Goal: Task Accomplishment & Management: Manage account settings

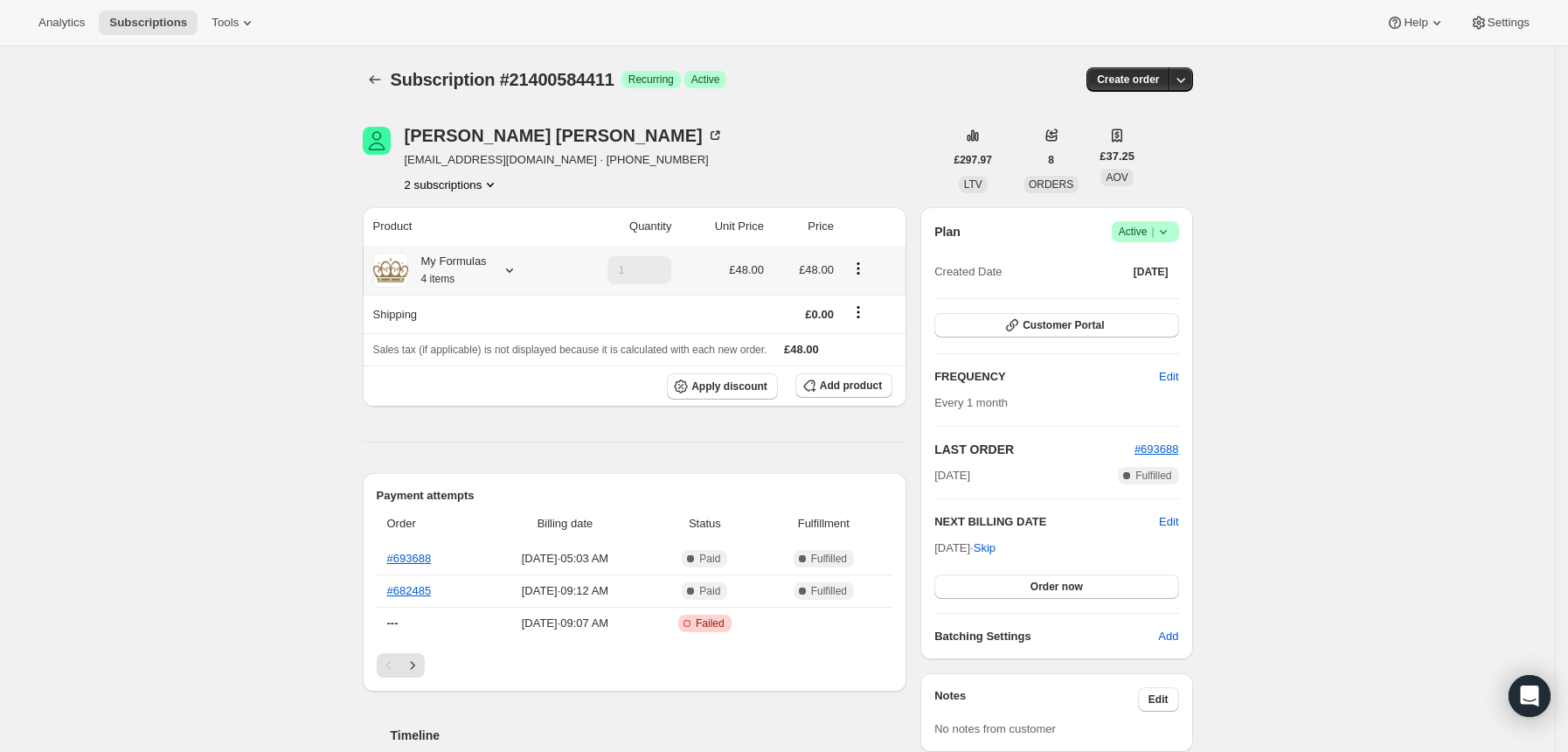
click at [514, 274] on icon at bounding box center [510, 270] width 18 height 18
click at [497, 186] on icon "Product actions" at bounding box center [491, 185] width 18 height 18
click at [452, 218] on span "21049573595" at bounding box center [432, 217] width 70 height 13
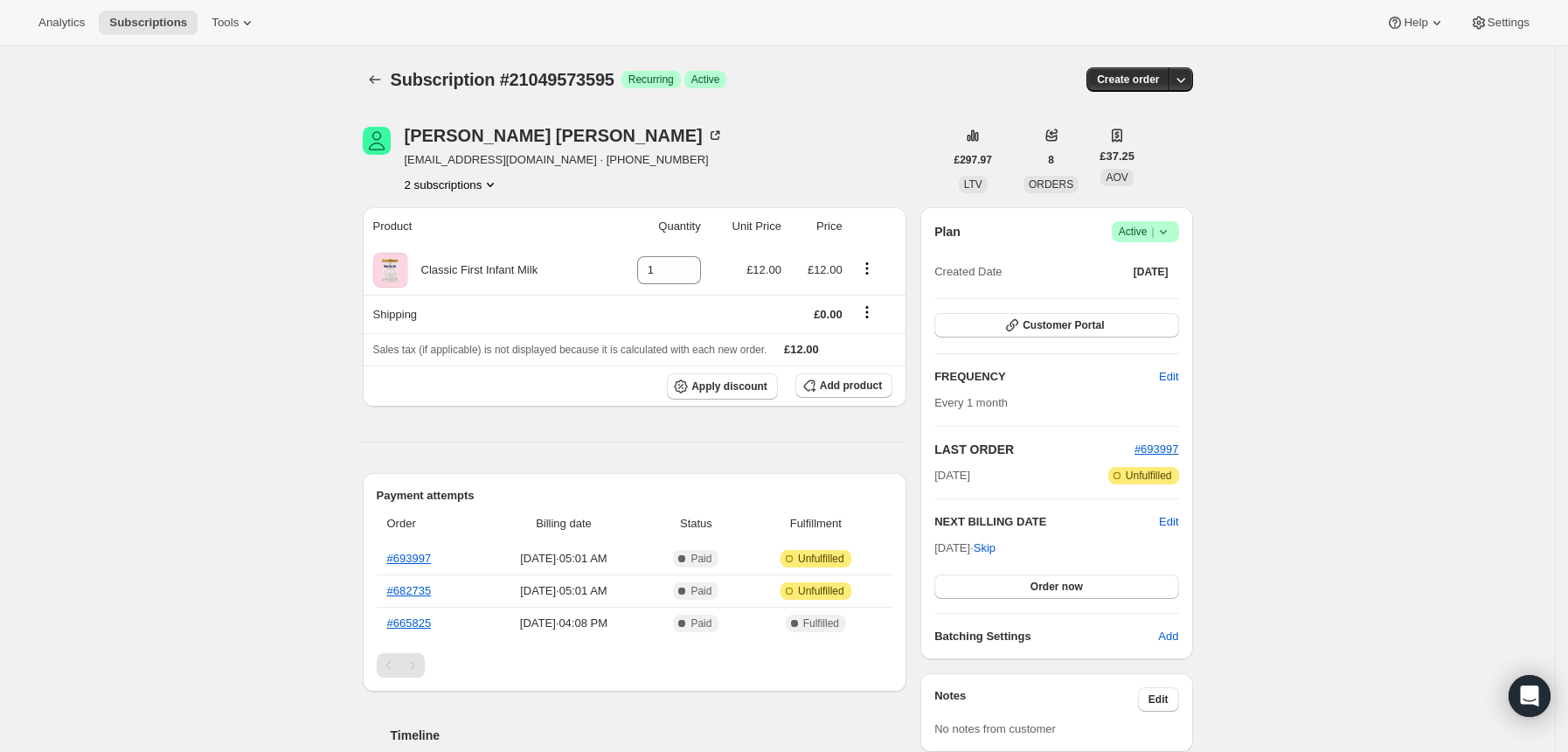
click at [1172, 226] on icon at bounding box center [1164, 232] width 18 height 18
click at [1131, 298] on span "Cancel subscription" at bounding box center [1152, 296] width 99 height 13
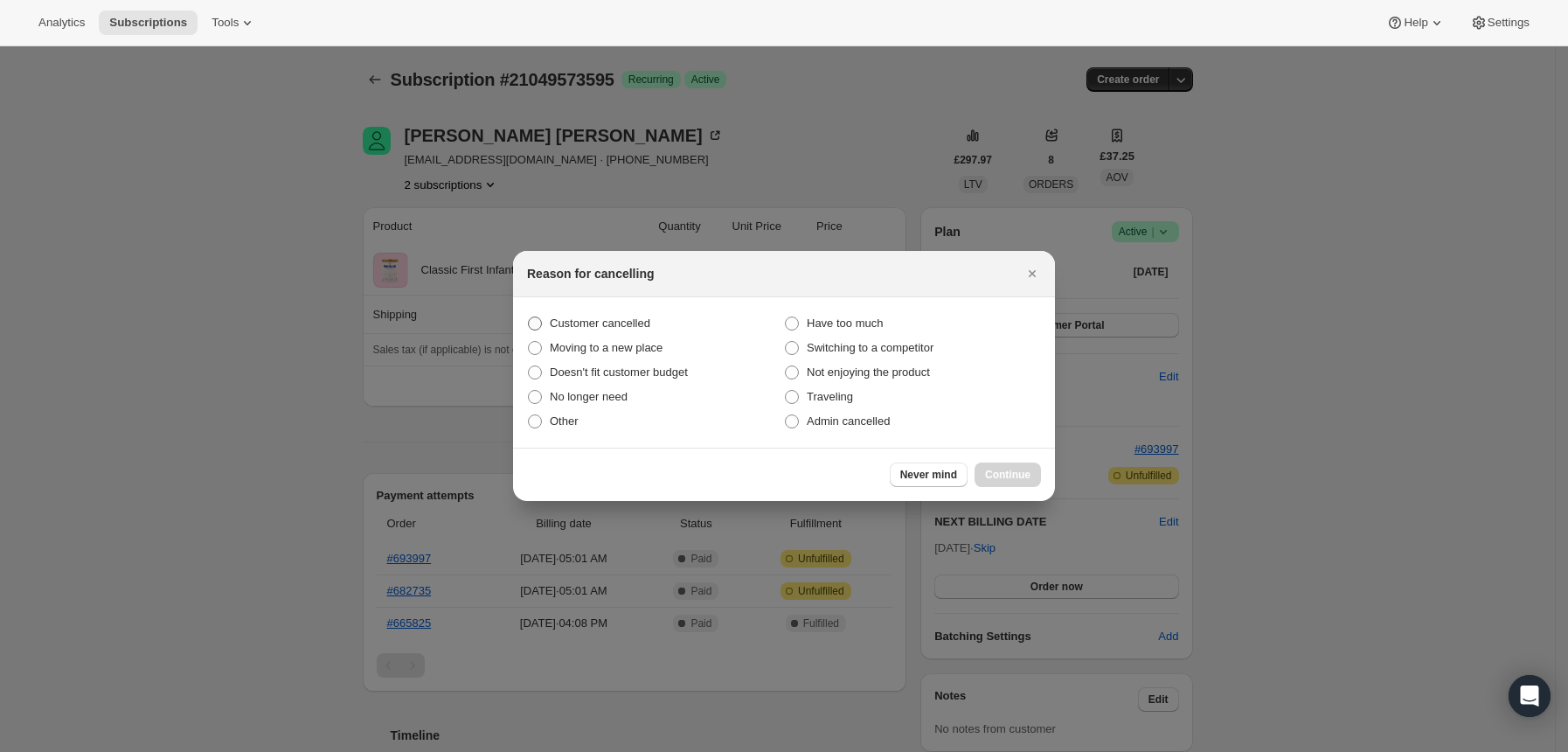
click at [634, 322] on span "Customer cancelled" at bounding box center [599, 322] width 100 height 13
click at [529, 317] on input "Customer cancelled" at bounding box center [528, 316] width 1 height 1
radio input "true"
click at [814, 416] on span "Admin cancelled" at bounding box center [849, 421] width 83 height 13
click at [786, 416] on input "Admin cancelled" at bounding box center [785, 415] width 1 height 1
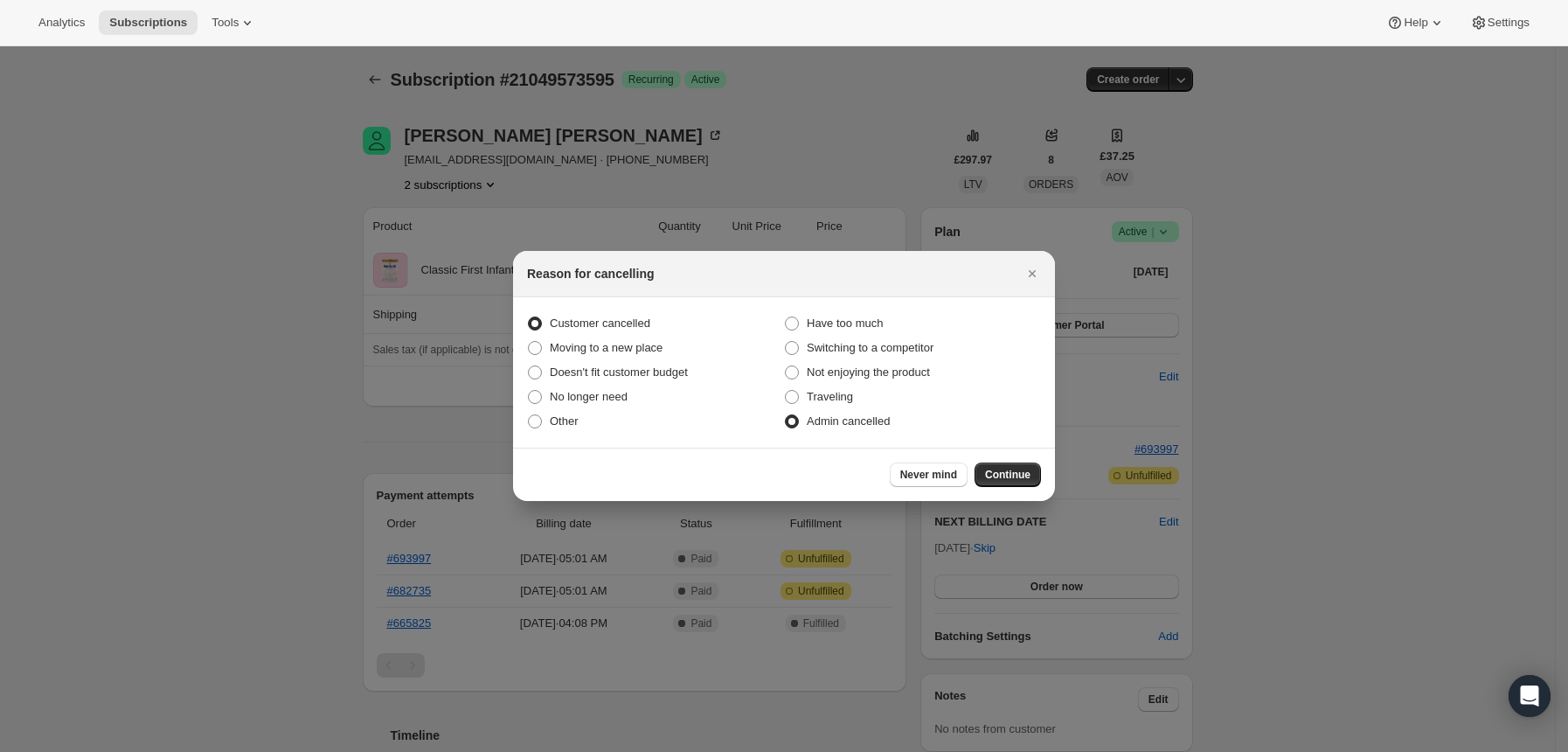
radio input "true"
radio input "false"
click at [1031, 478] on button "Continue" at bounding box center [1008, 475] width 67 height 25
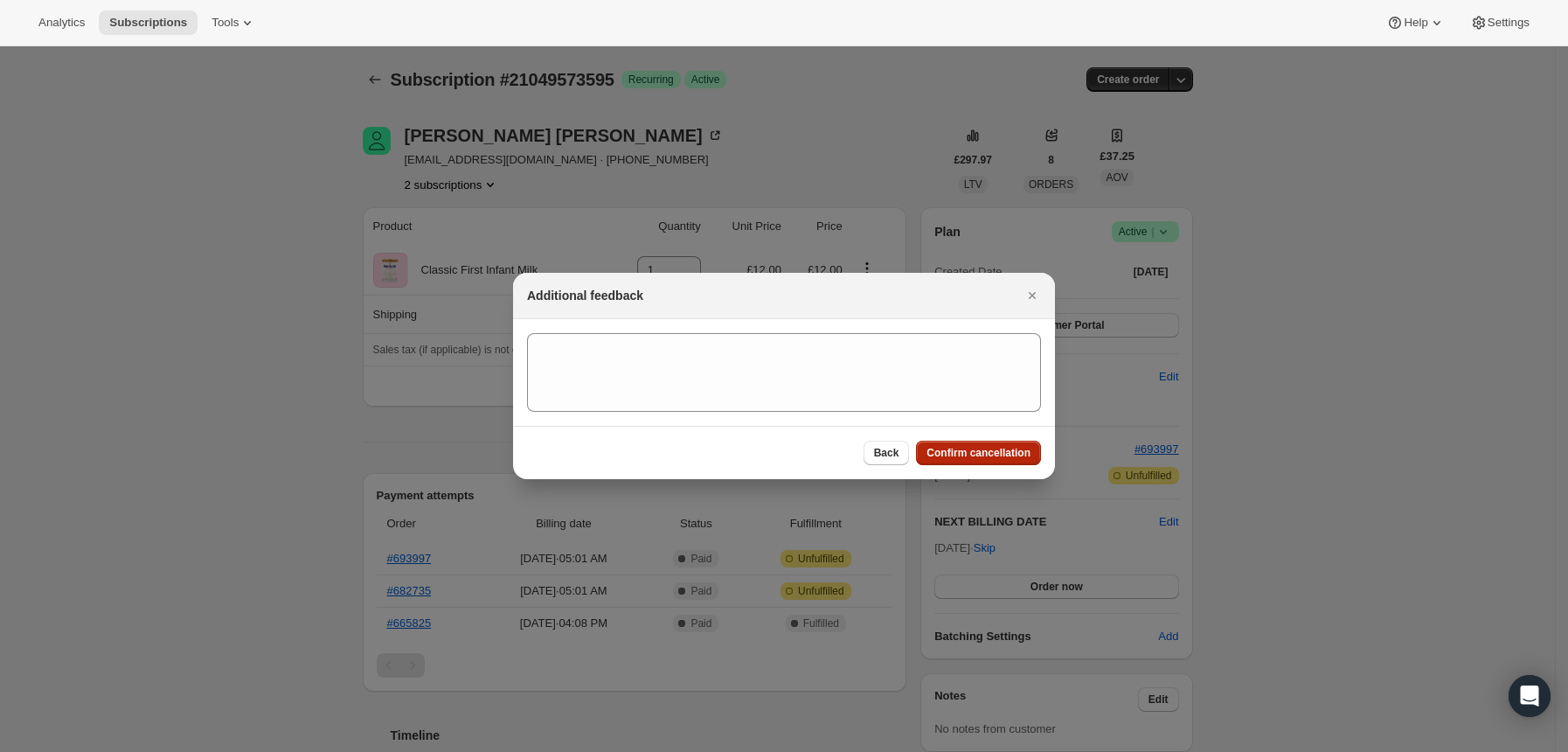
click at [1002, 459] on span "Confirm cancellation" at bounding box center [978, 453] width 104 height 14
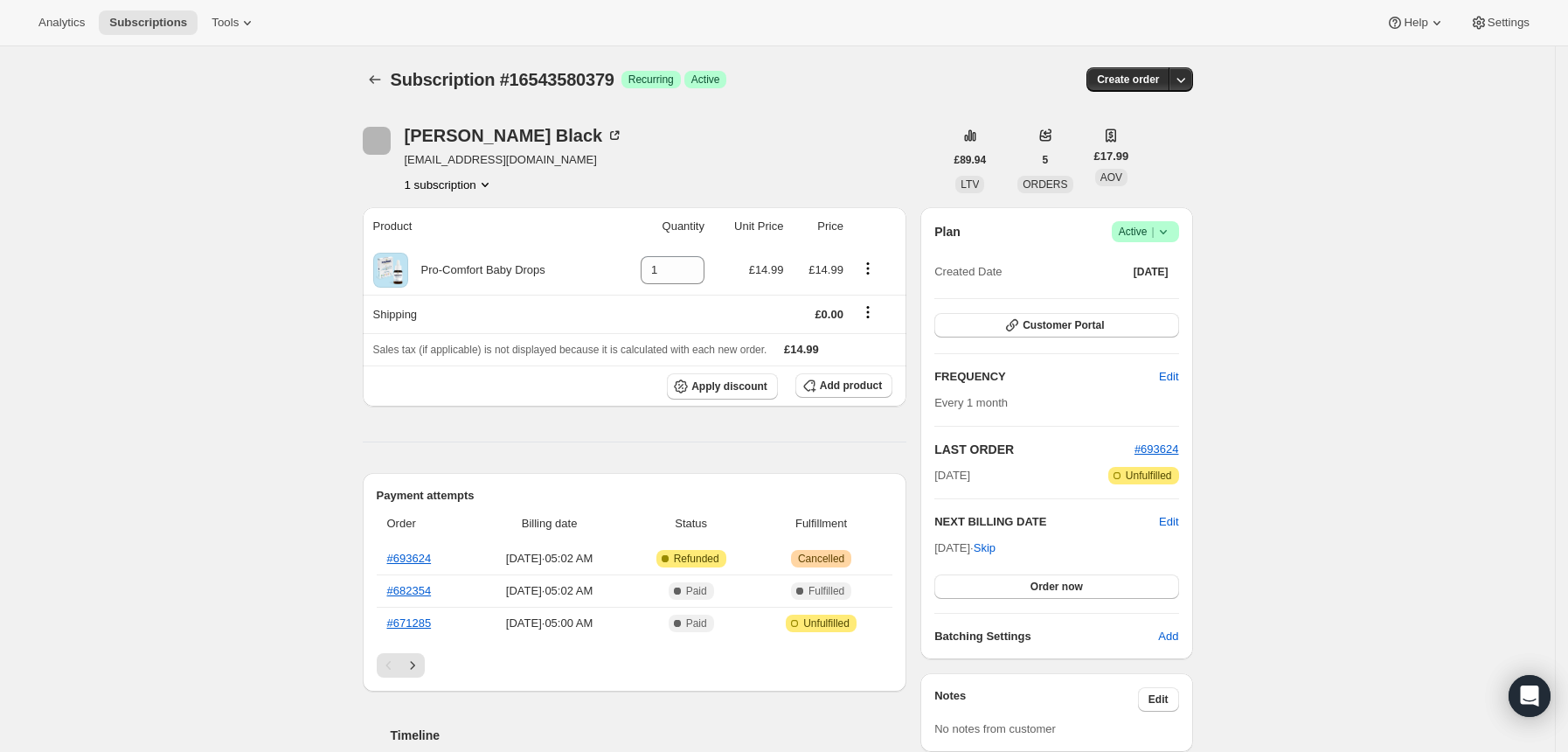
click at [1179, 234] on span "Success Active |" at bounding box center [1145, 232] width 67 height 21
click at [1136, 309] on button "Cancel subscription" at bounding box center [1152, 296] width 109 height 28
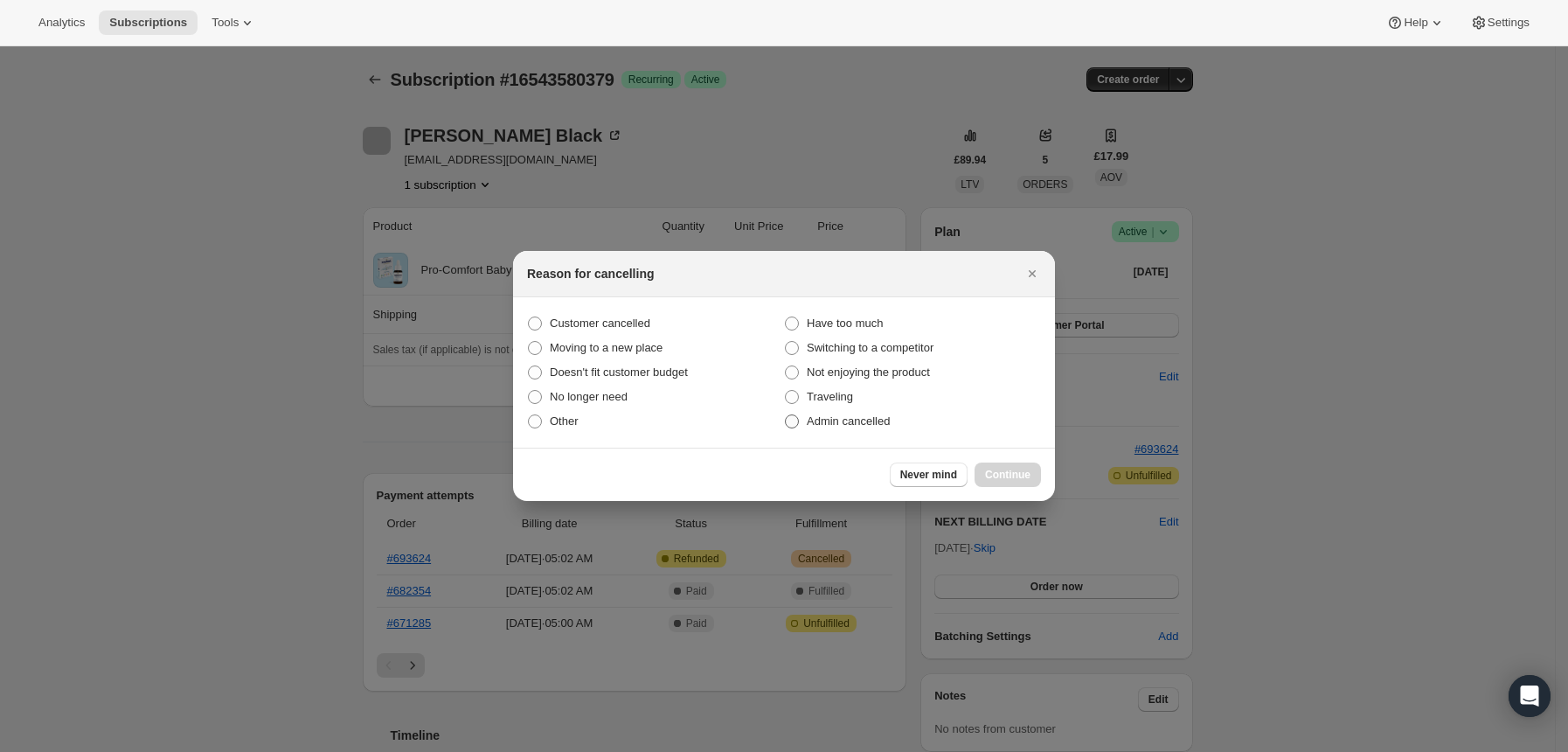
click at [828, 421] on span "Admin cancelled" at bounding box center [849, 421] width 83 height 13
click at [786, 416] on input "Admin cancelled" at bounding box center [785, 415] width 1 height 1
radio input "true"
click at [1023, 475] on span "Continue" at bounding box center [1008, 475] width 45 height 14
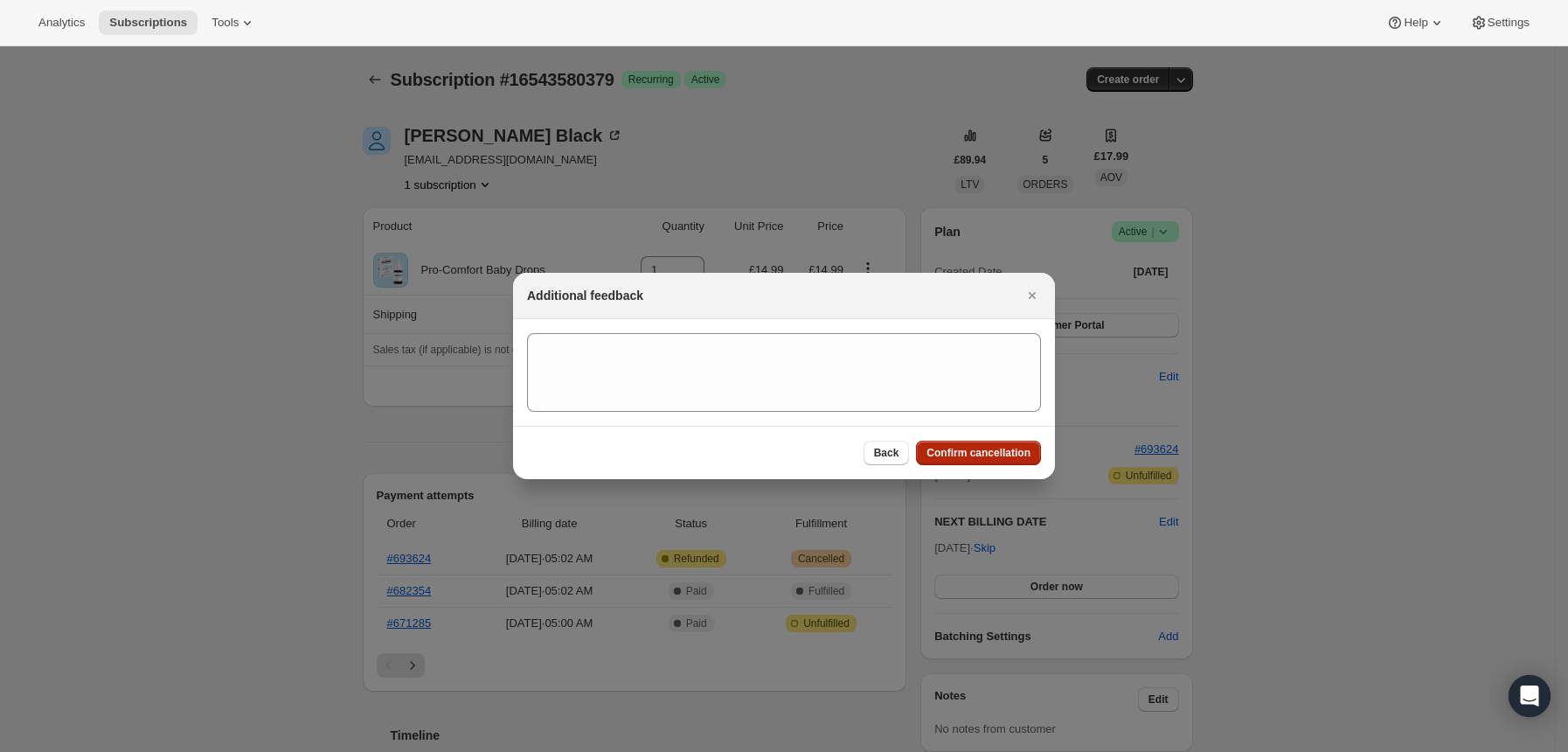
click at [962, 451] on span "Confirm cancellation" at bounding box center [978, 453] width 104 height 14
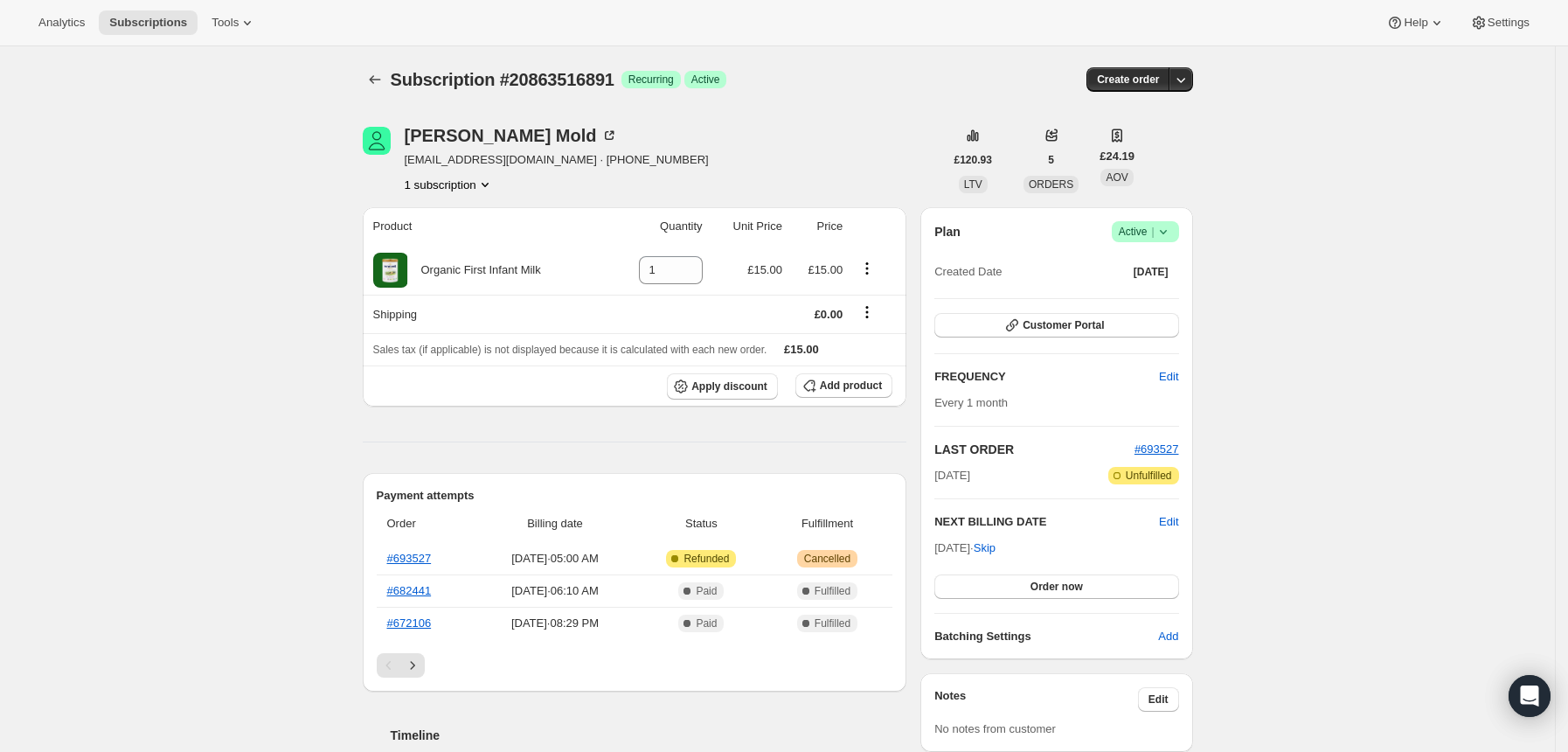
click at [1172, 230] on icon at bounding box center [1164, 232] width 18 height 18
click at [1152, 305] on span "Cancel subscription" at bounding box center [1152, 297] width 99 height 18
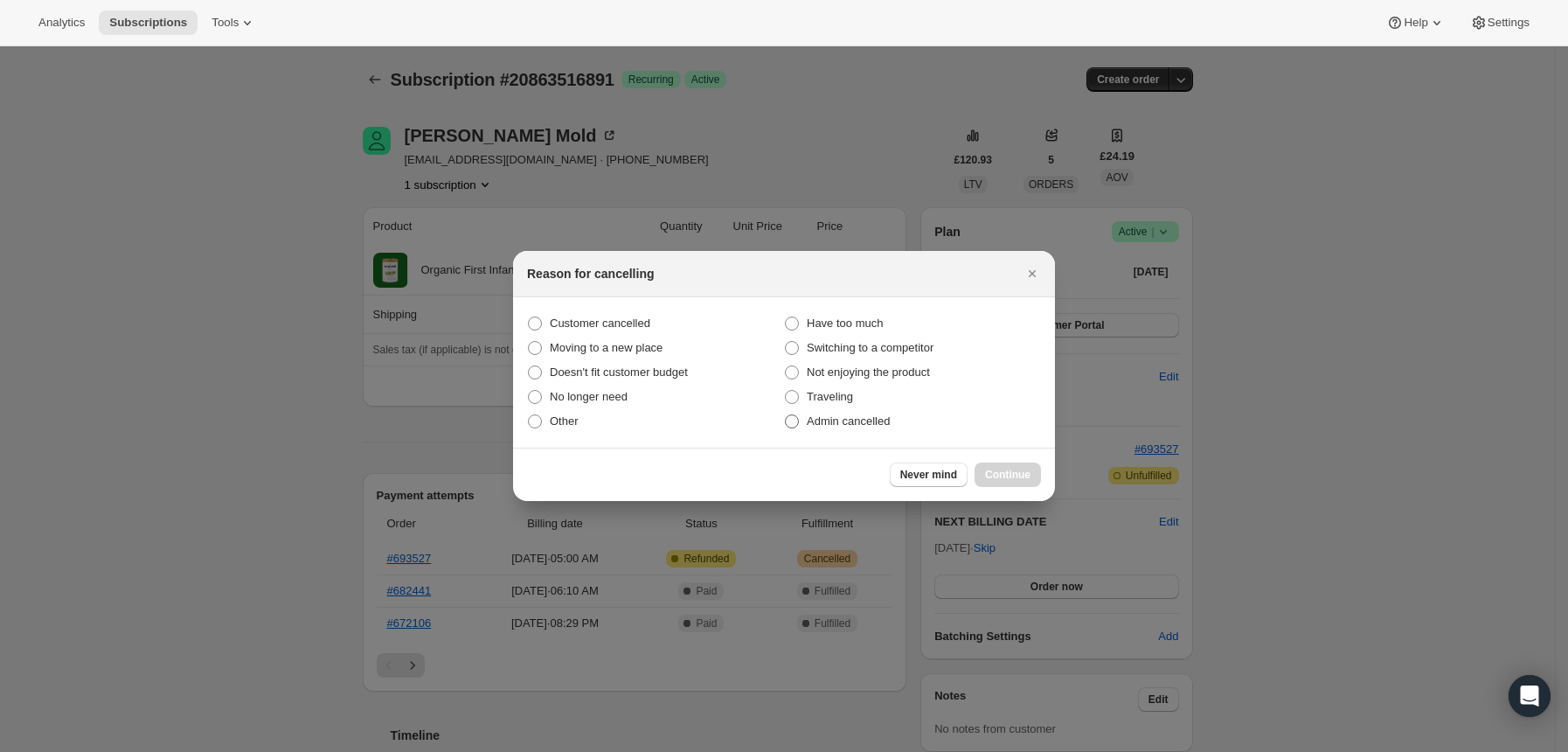
click at [842, 430] on span "Admin cancelled" at bounding box center [849, 422] width 83 height 18
click at [786, 416] on input "Admin cancelled" at bounding box center [785, 415] width 1 height 1
radio input "true"
click at [1000, 470] on span "Continue" at bounding box center [1008, 475] width 45 height 14
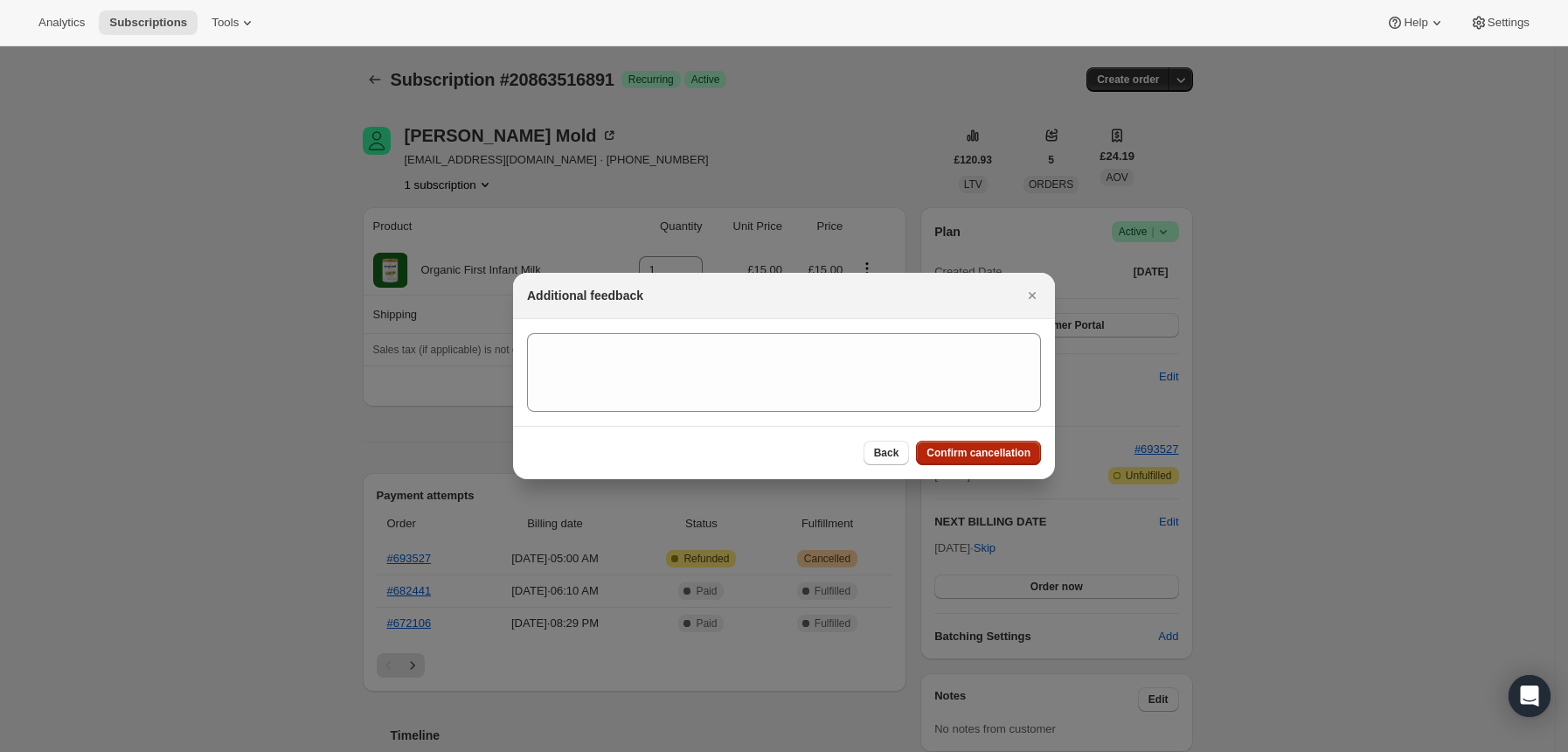
click at [981, 449] on span "Confirm cancellation" at bounding box center [978, 453] width 104 height 14
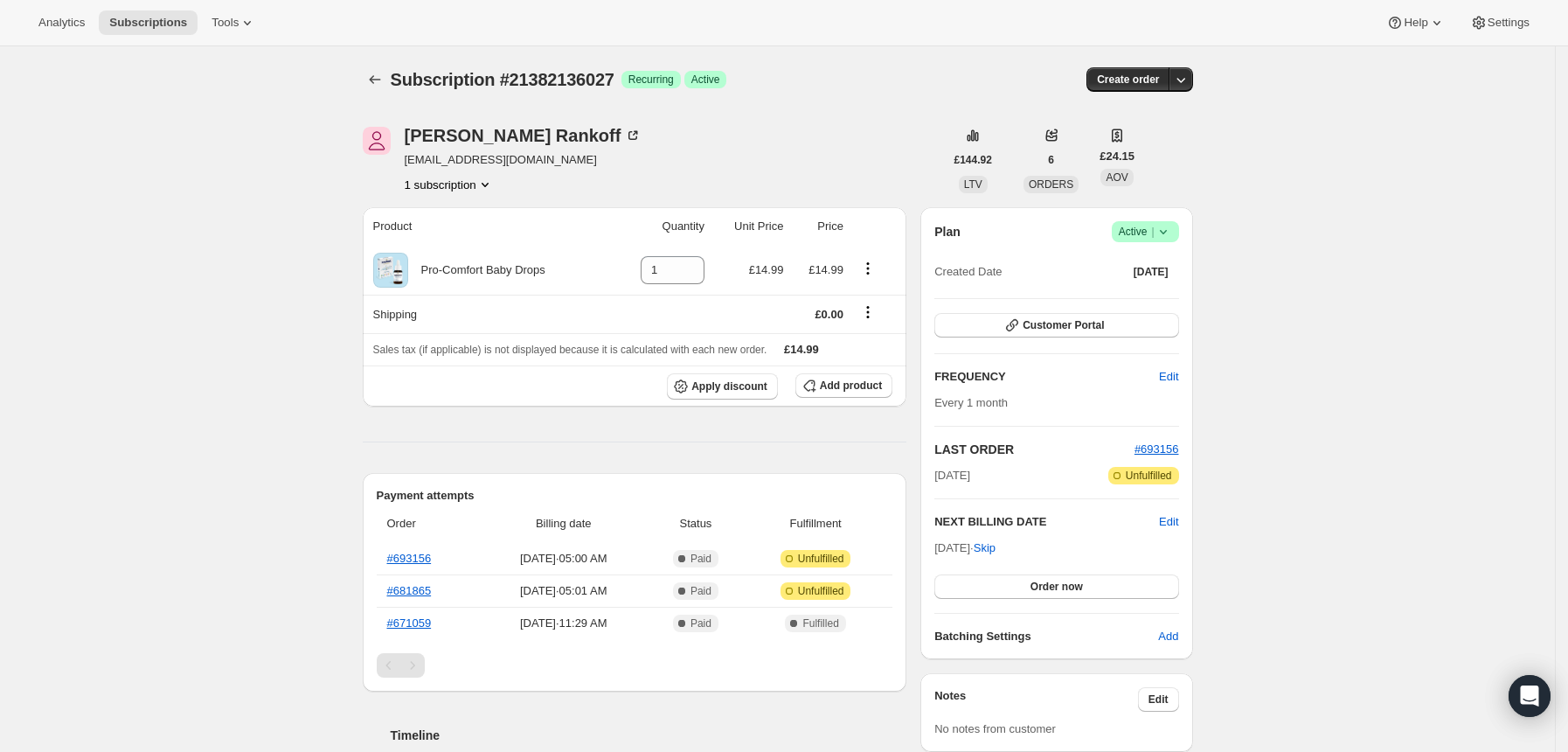
click at [1172, 233] on icon at bounding box center [1164, 232] width 18 height 18
click at [1148, 302] on span "Cancel subscription" at bounding box center [1152, 296] width 99 height 13
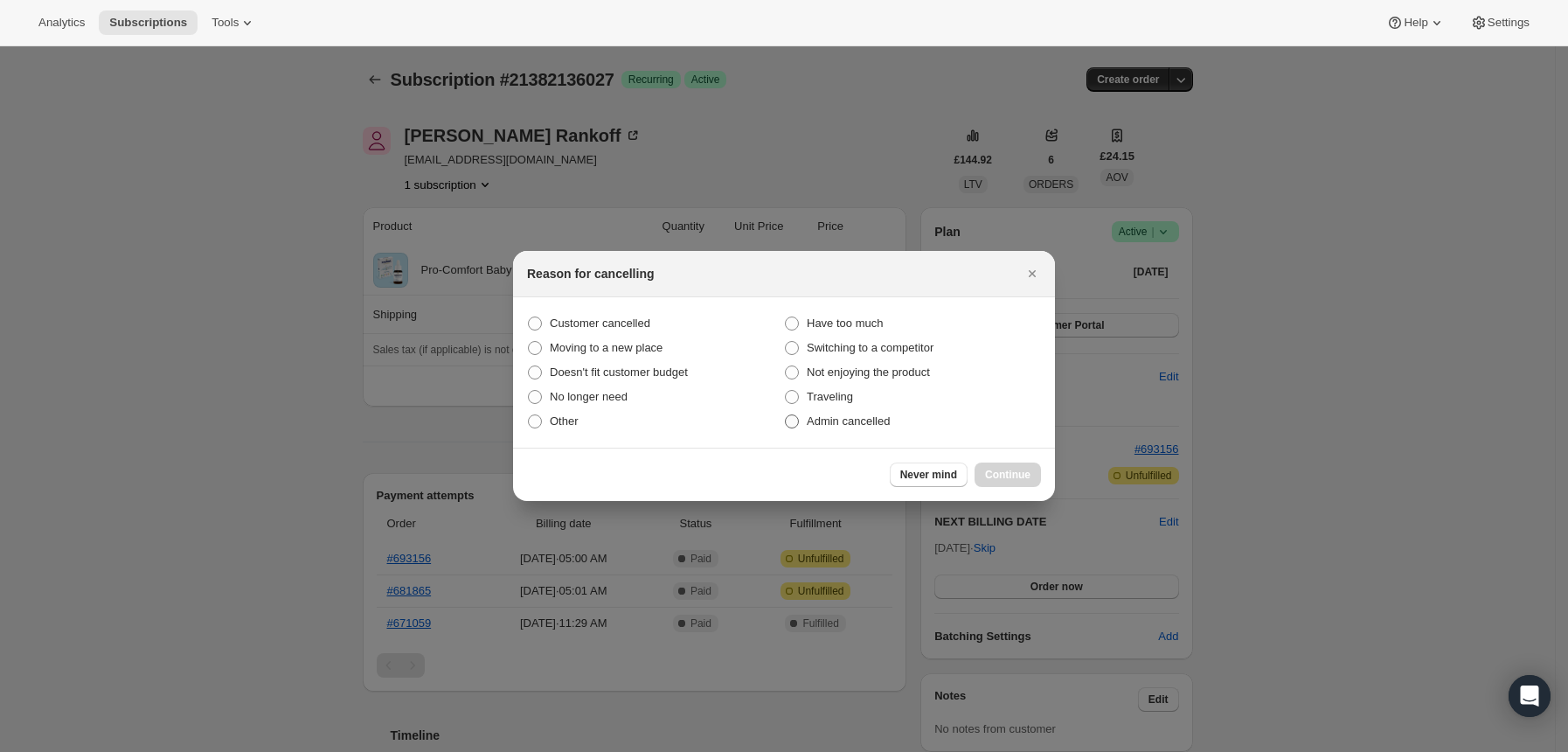
click at [829, 423] on span "Admin cancelled" at bounding box center [849, 421] width 83 height 13
click at [786, 416] on input "Admin cancelled" at bounding box center [785, 415] width 1 height 1
radio input "true"
click at [1008, 472] on span "Continue" at bounding box center [1008, 475] width 45 height 14
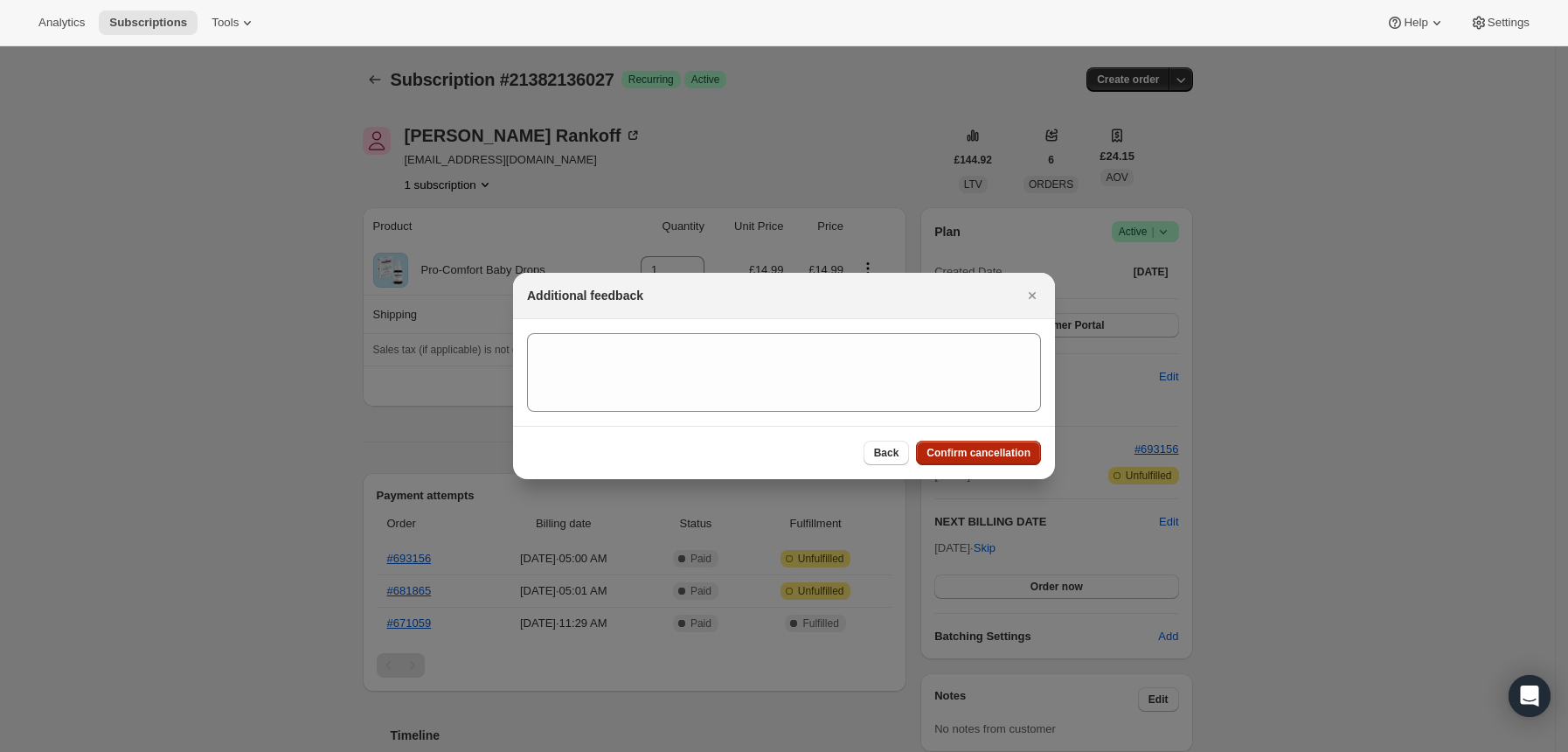
click at [995, 455] on span "Confirm cancellation" at bounding box center [978, 453] width 104 height 14
